Goal: Information Seeking & Learning: Learn about a topic

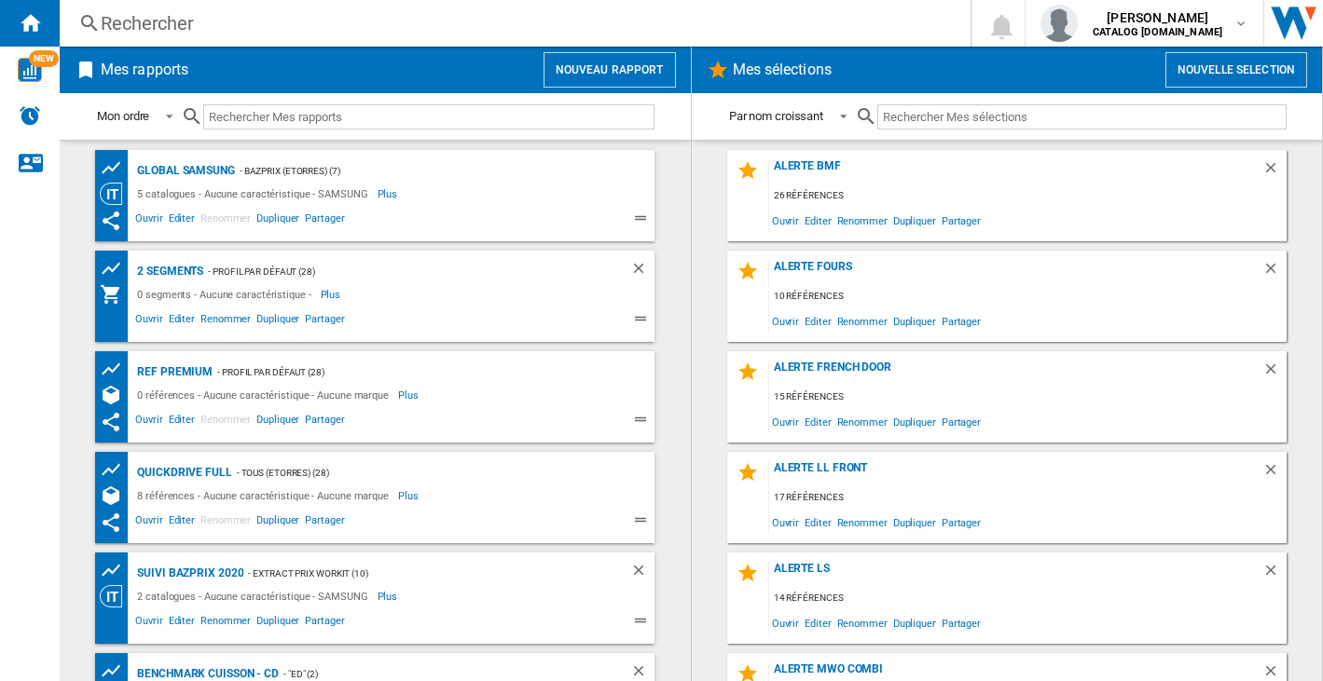
click at [140, 23] on div "Rechercher" at bounding box center [511, 23] width 821 height 26
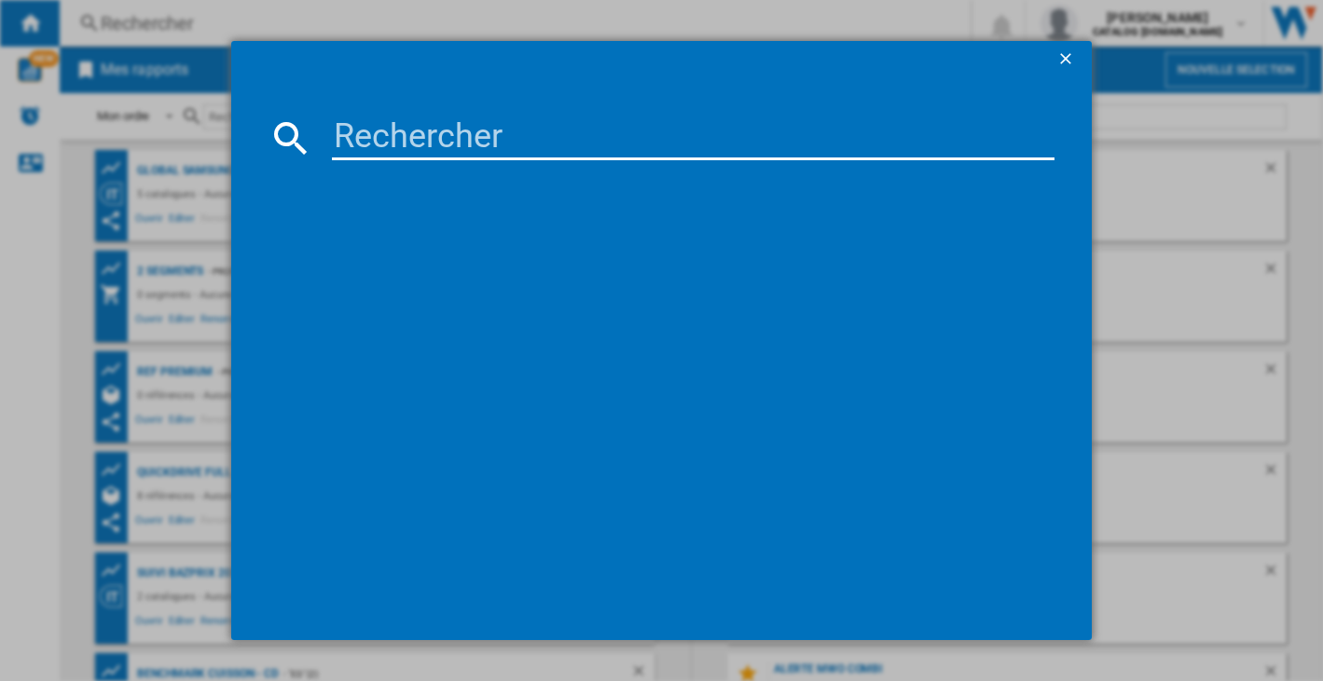
click at [434, 144] on input at bounding box center [692, 138] width 721 height 45
paste input "WW11DG5B25ABEF"
type input "WW11DG5B25ABEF"
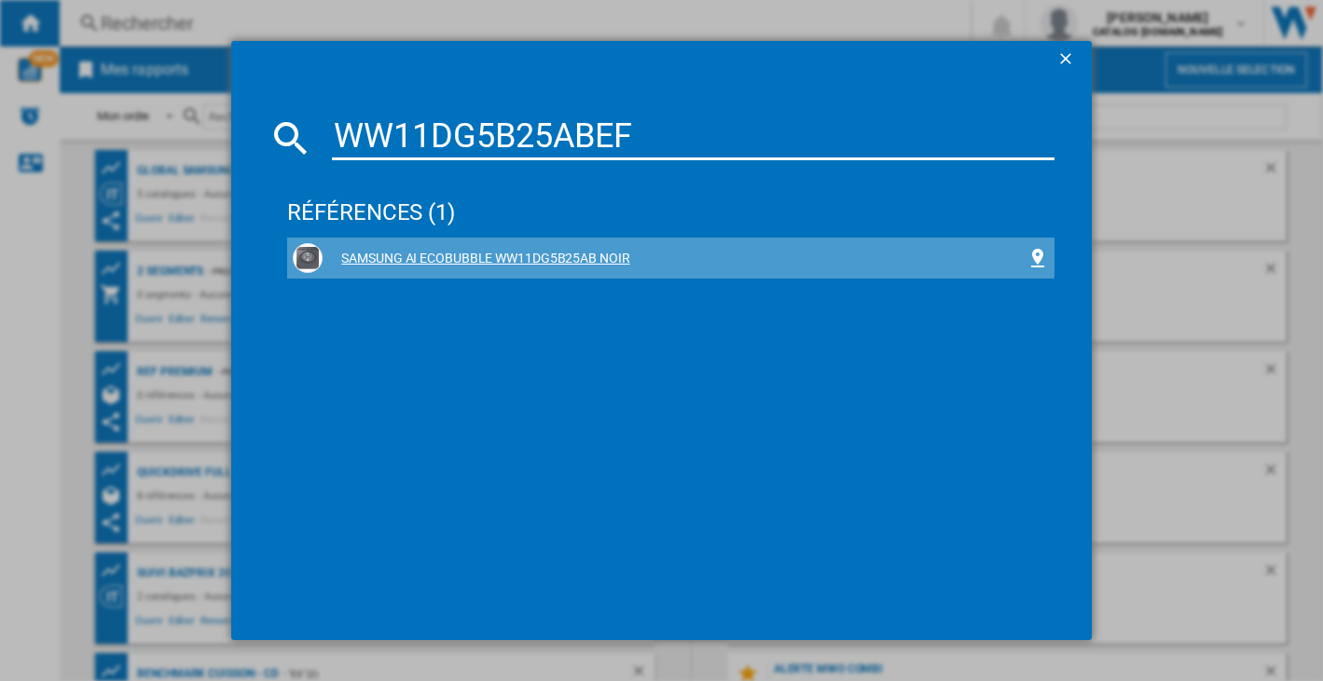
click at [495, 256] on div "SAMSUNG AI ECOBUBBLE WW11DG5B25AB NOIR" at bounding box center [674, 259] width 703 height 19
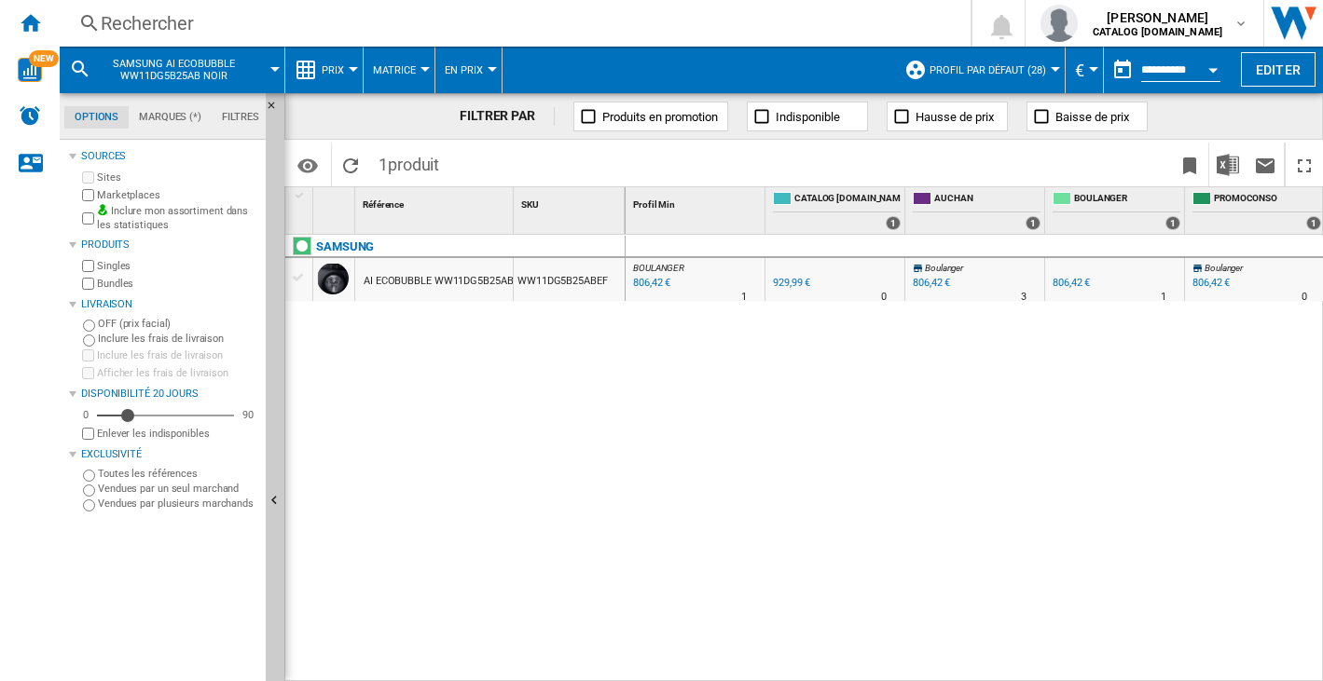
click at [335, 69] on span "Prix" at bounding box center [333, 70] width 22 height 12
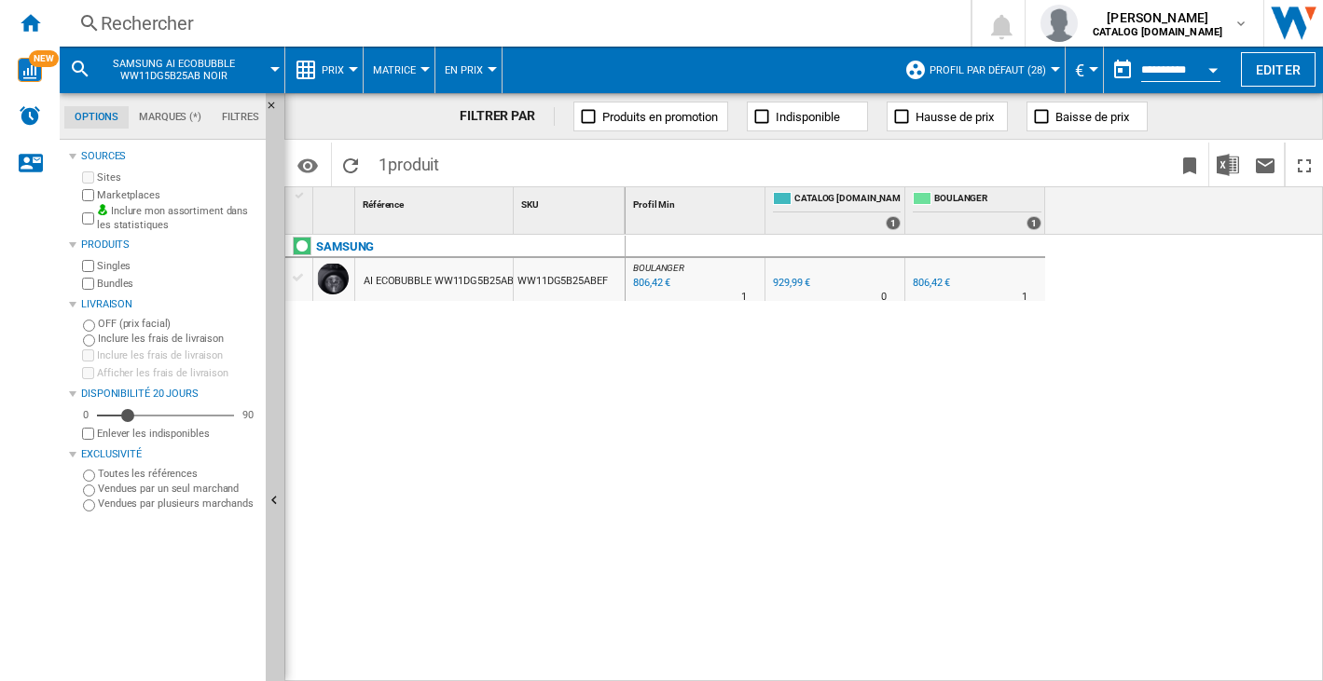
click at [335, 69] on span "Prix" at bounding box center [333, 70] width 22 height 12
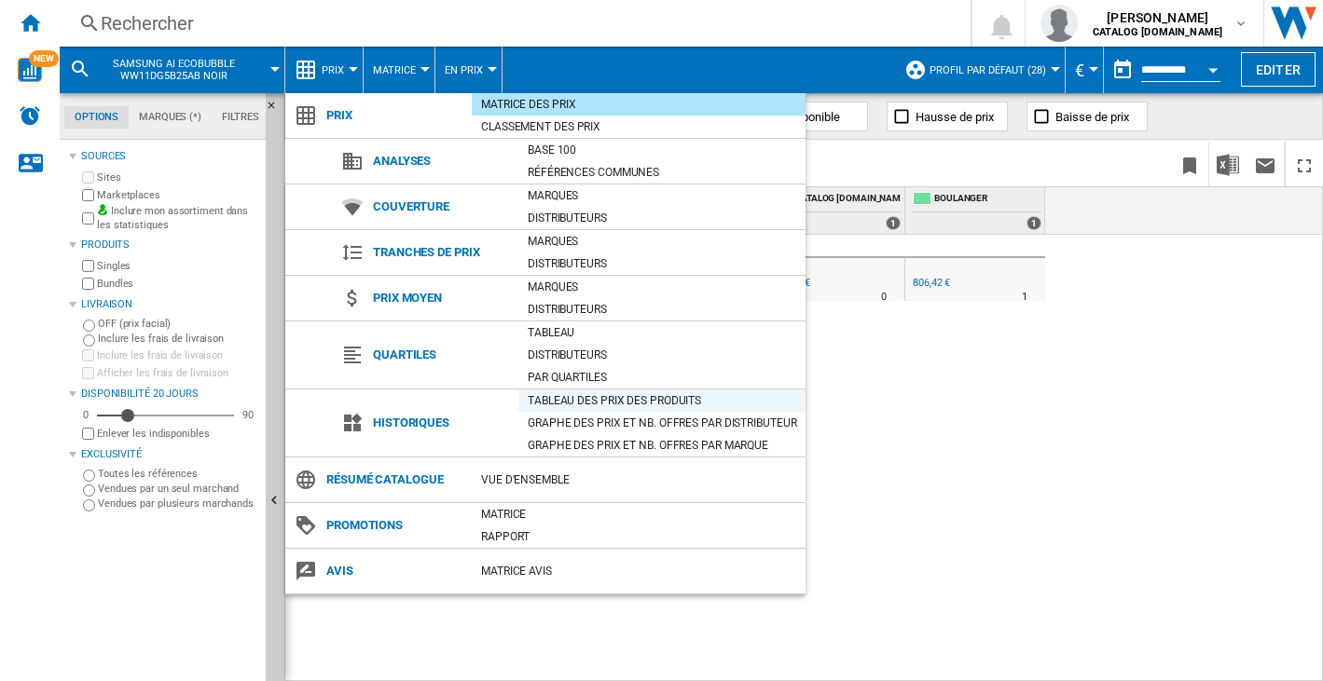
click at [630, 400] on div "Tableau des prix des produits" at bounding box center [661, 401] width 287 height 19
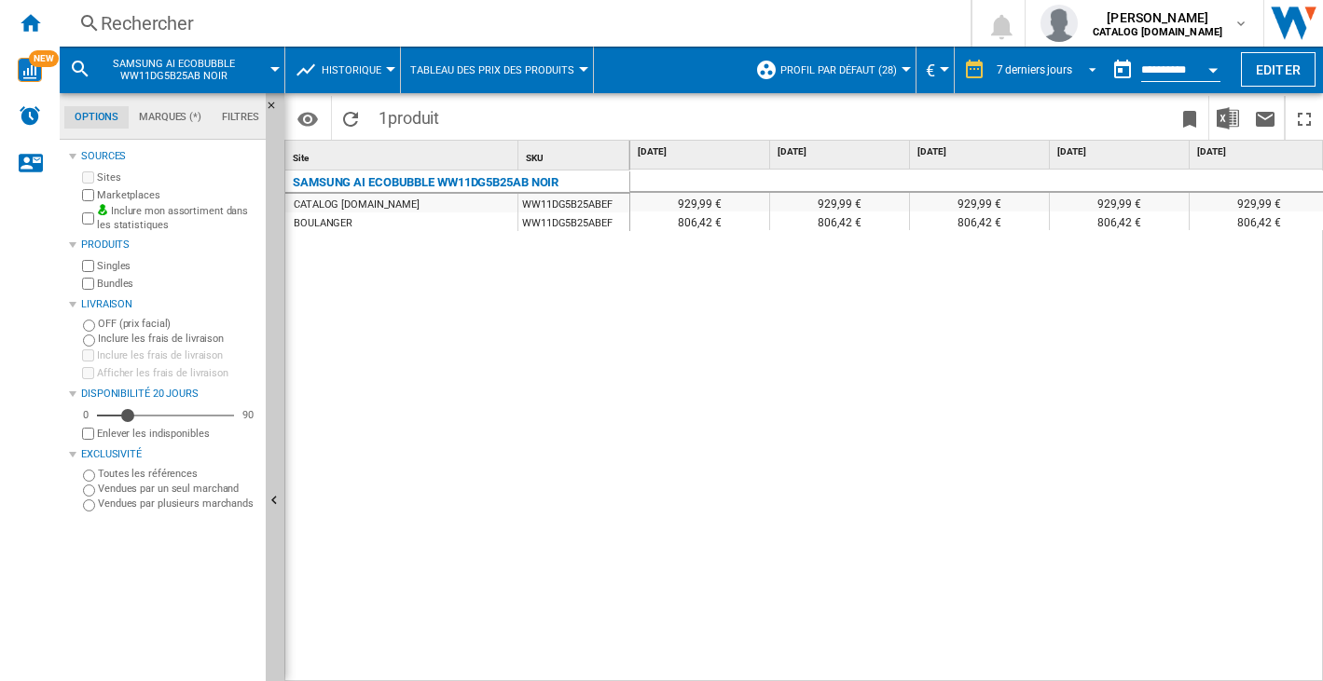
click at [1033, 71] on div "7 derniers jours" at bounding box center [1034, 69] width 76 height 13
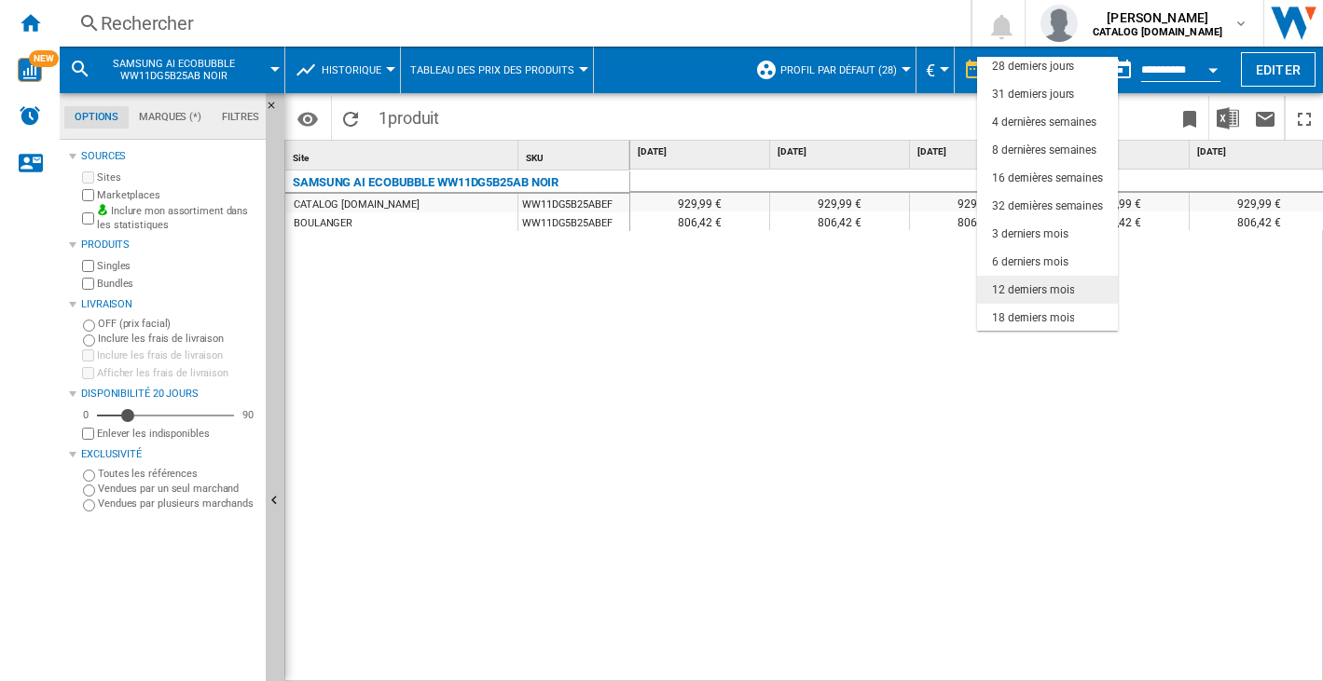
scroll to position [117, 0]
click at [1041, 263] on div "6 derniers mois" at bounding box center [1030, 262] width 76 height 16
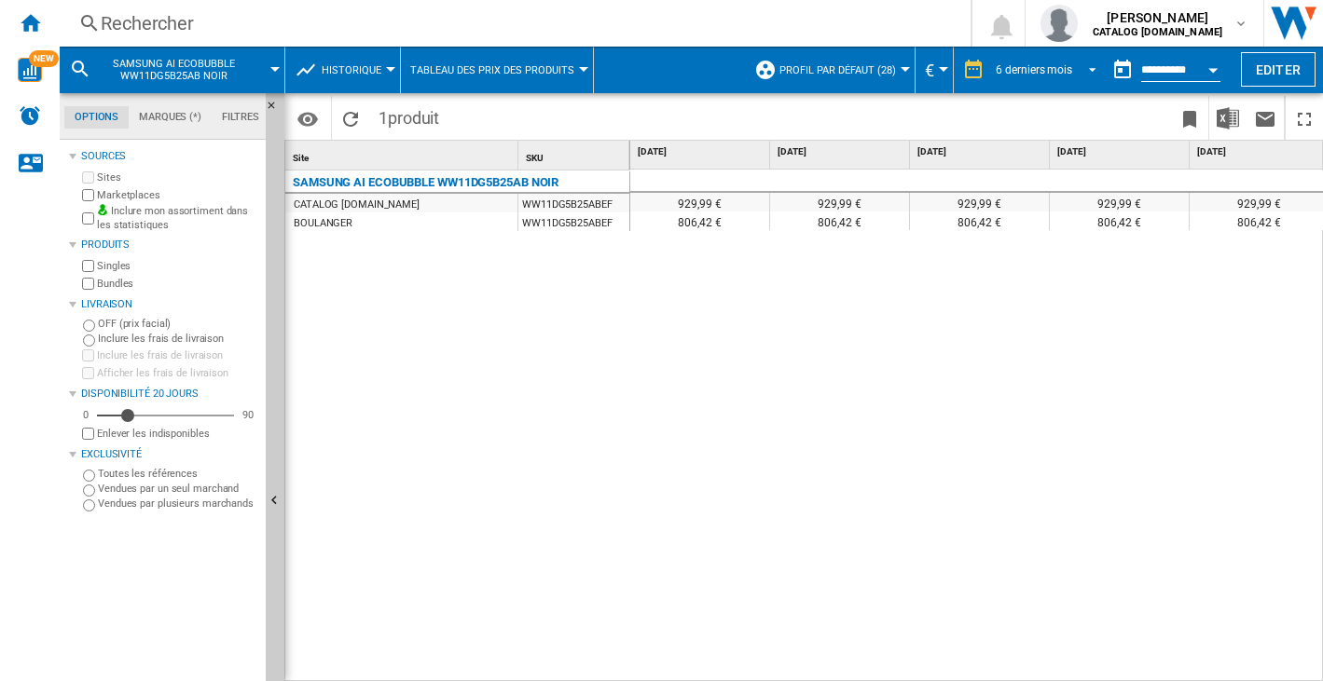
click at [1034, 71] on div "6 derniers mois" at bounding box center [1034, 69] width 76 height 13
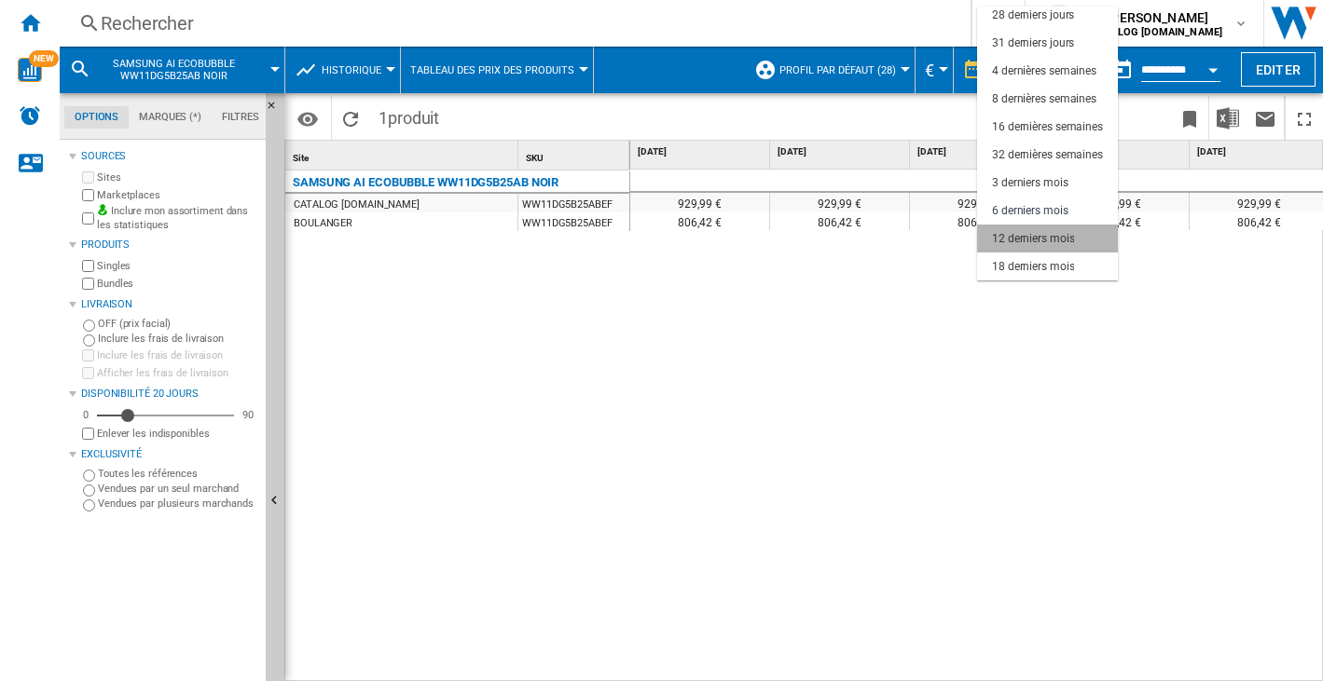
click at [1051, 233] on div "12 derniers mois" at bounding box center [1033, 239] width 82 height 16
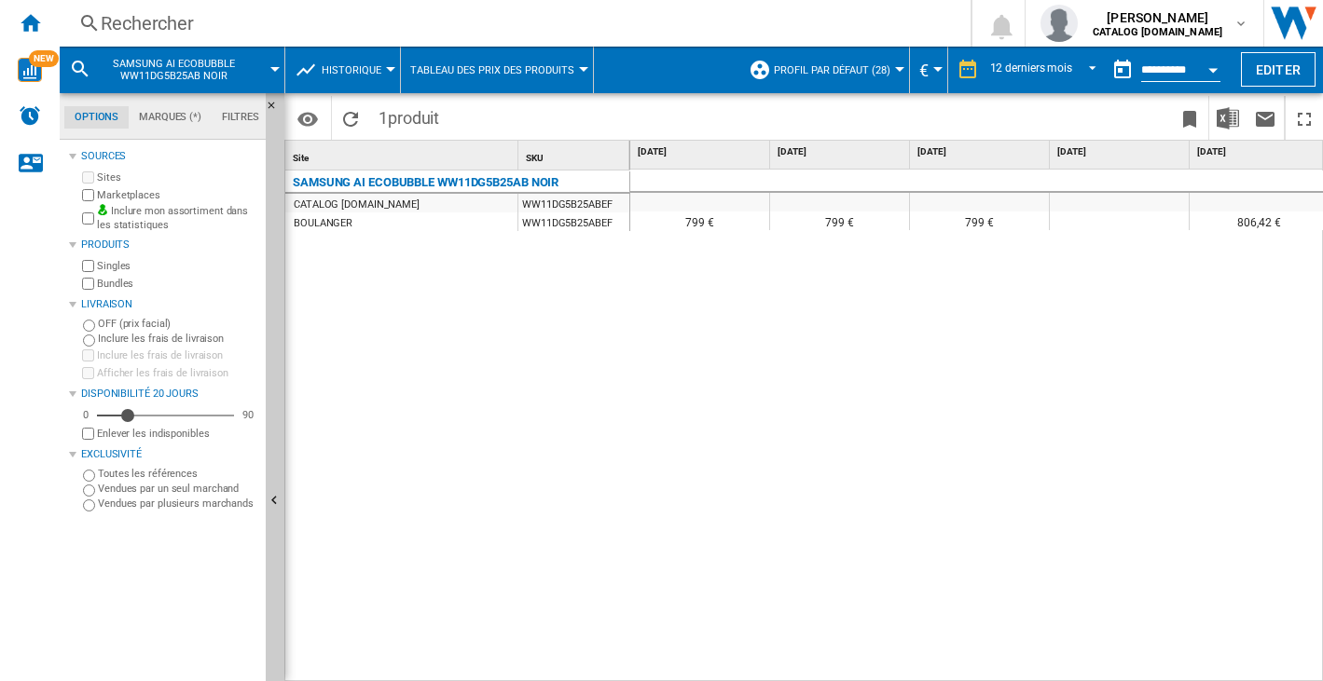
click at [366, 59] on button "Historique" at bounding box center [356, 70] width 69 height 47
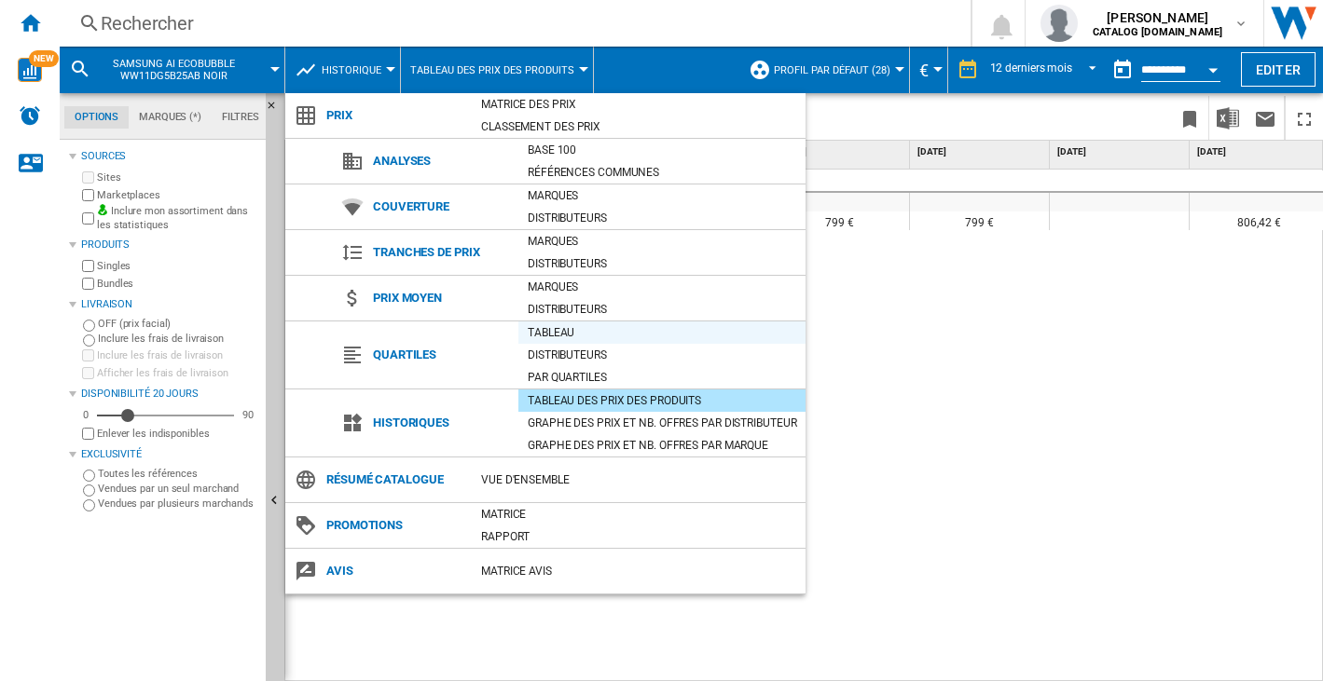
click at [581, 329] on div "Tableau" at bounding box center [661, 332] width 287 height 19
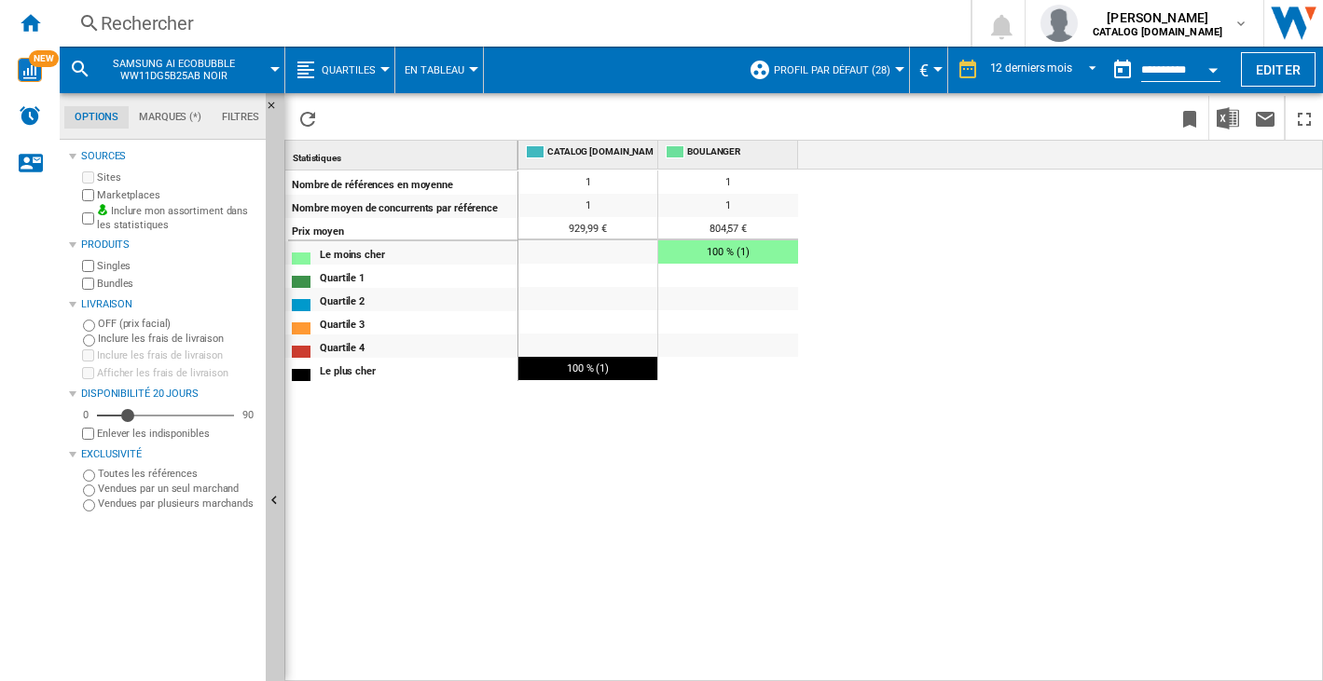
click at [354, 66] on span "Quartiles" at bounding box center [349, 70] width 54 height 12
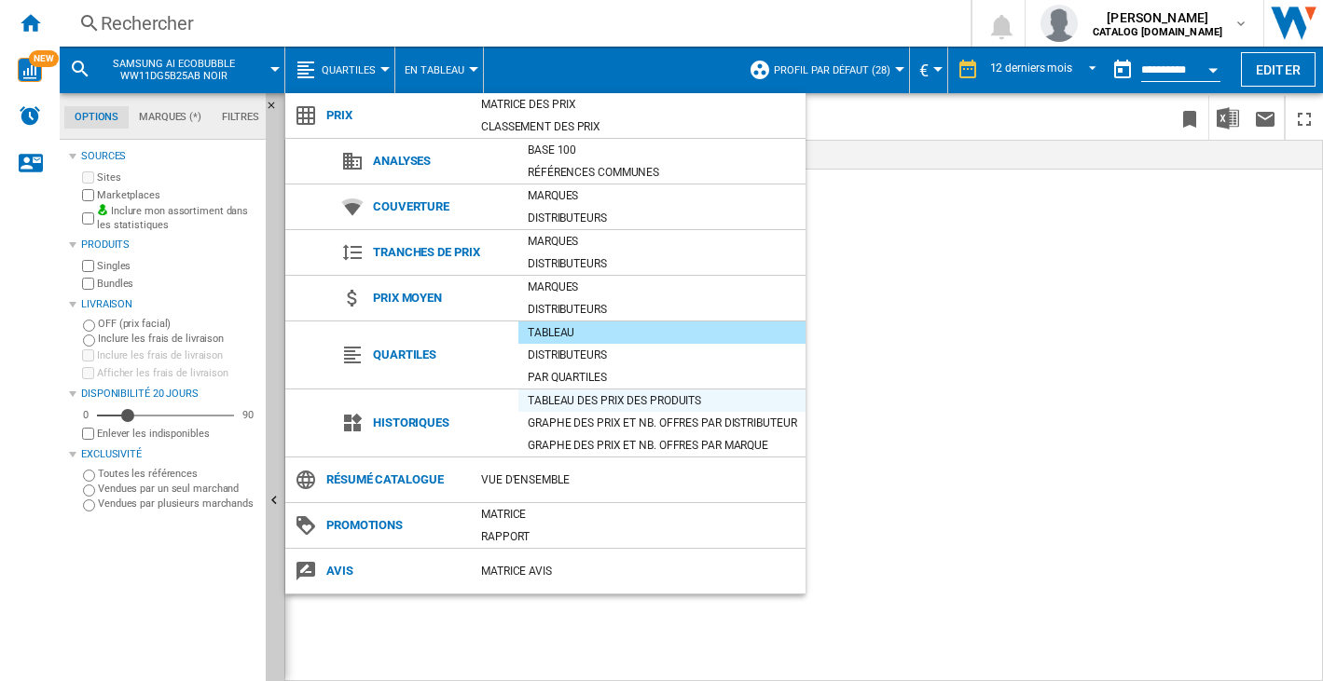
click at [579, 394] on div "Tableau des prix des produits" at bounding box center [661, 401] width 287 height 19
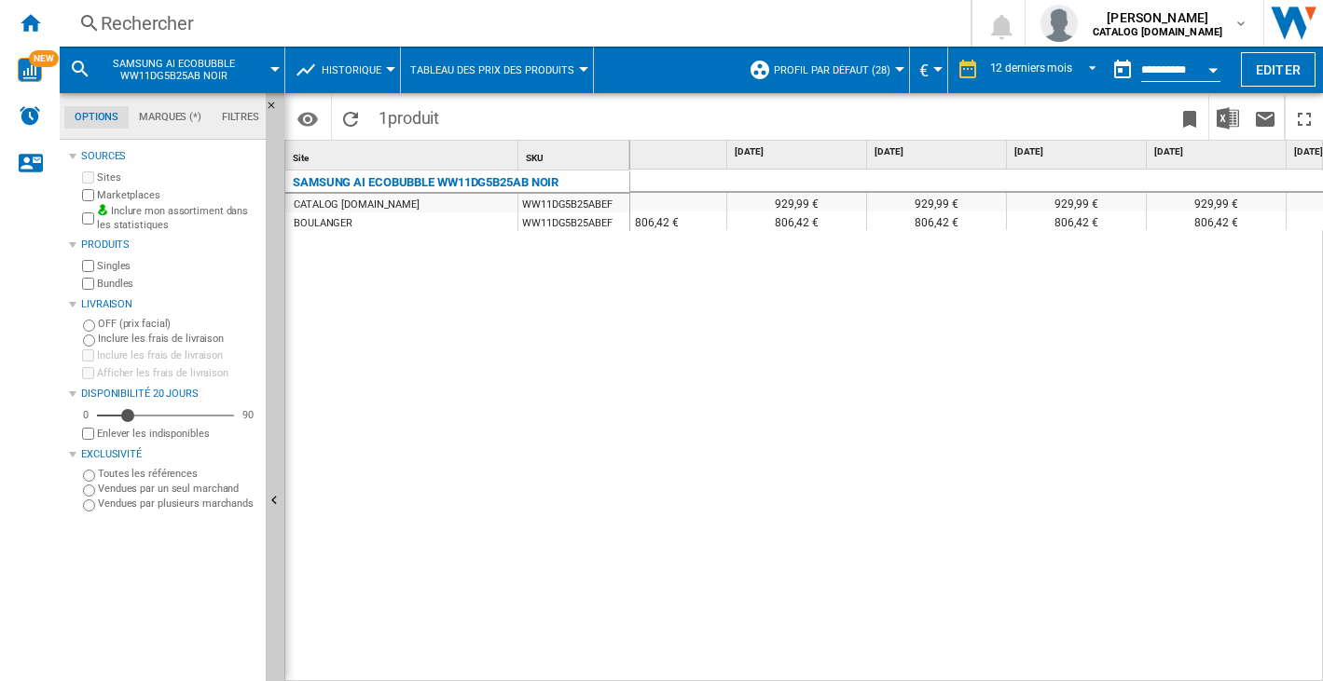
scroll to position [0, 611]
click at [839, 65] on span "Profil par défaut (28)" at bounding box center [832, 70] width 117 height 12
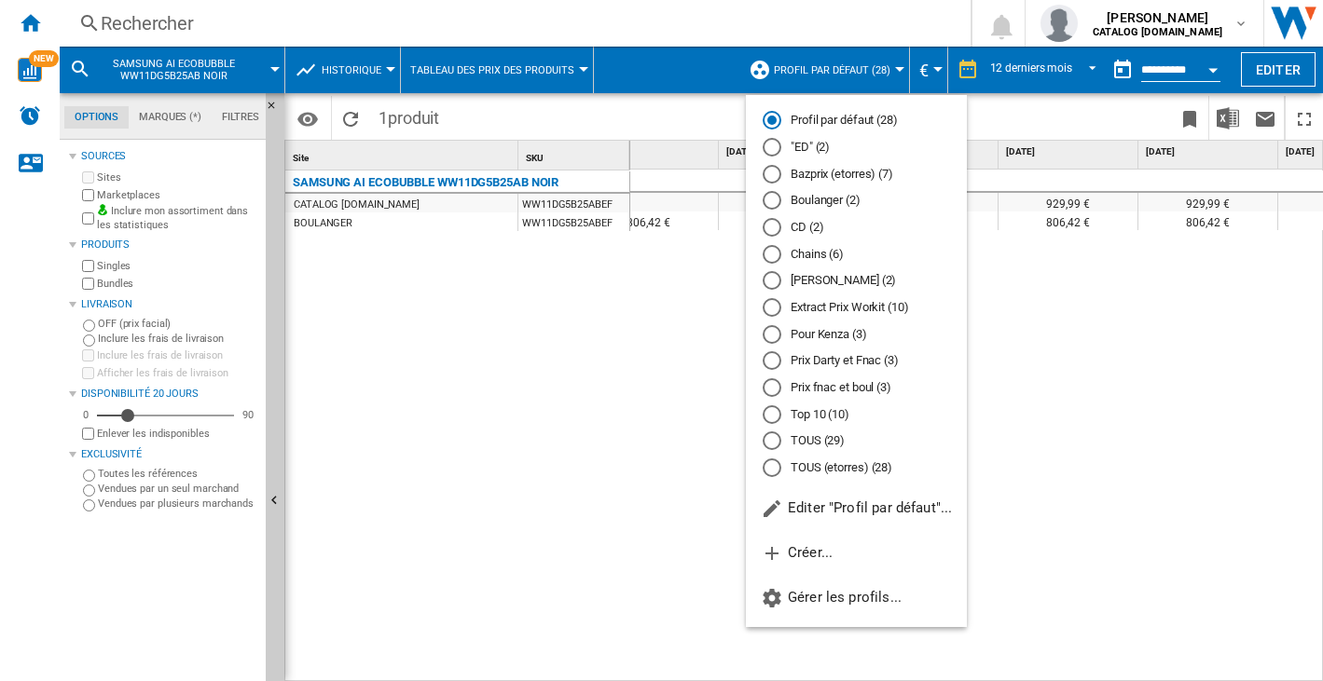
drag, startPoint x: 417, startPoint y: 484, endPoint x: 405, endPoint y: 407, distance: 77.3
click at [419, 484] on md-backdrop at bounding box center [661, 340] width 1323 height 681
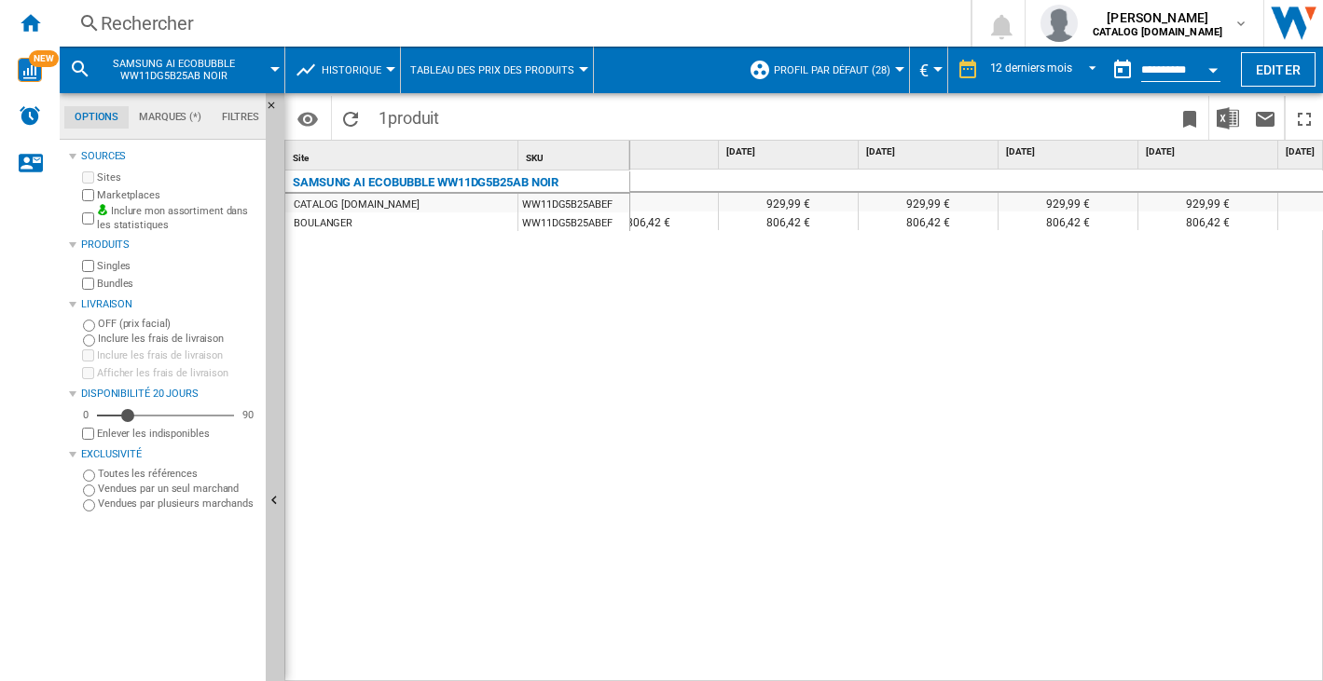
click at [359, 74] on span "Historique" at bounding box center [352, 70] width 60 height 12
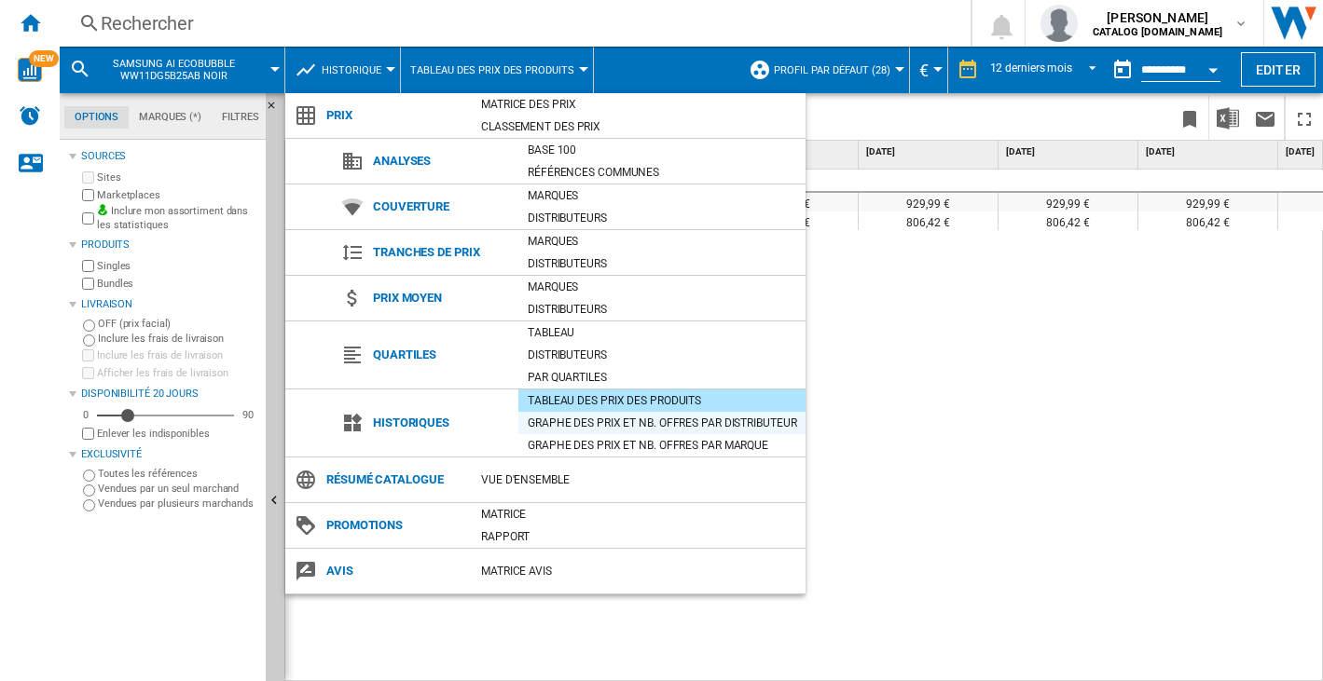
click at [639, 425] on div "Graphe des prix et nb. offres par distributeur" at bounding box center [661, 423] width 287 height 19
